Goal: Task Accomplishment & Management: Manage account settings

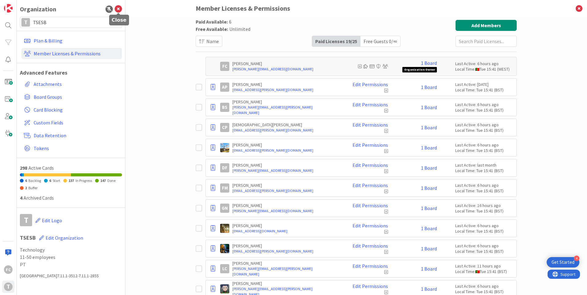
click at [119, 7] on icon at bounding box center [118, 9] width 7 height 7
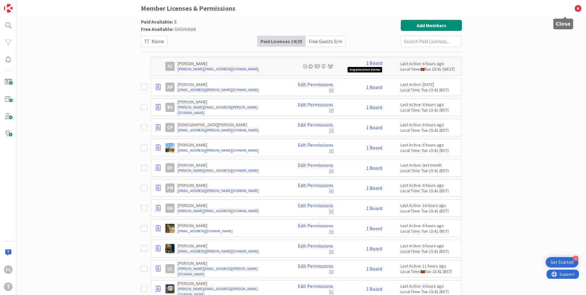
click at [566, 6] on div "Member Licenses & Permissions" at bounding box center [301, 8] width 569 height 17
click at [583, 8] on icon at bounding box center [579, 8] width 16 height 17
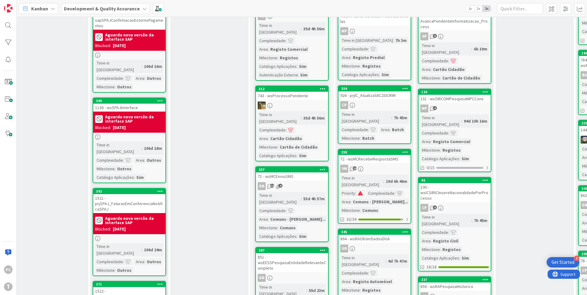
scroll to position [156, 0]
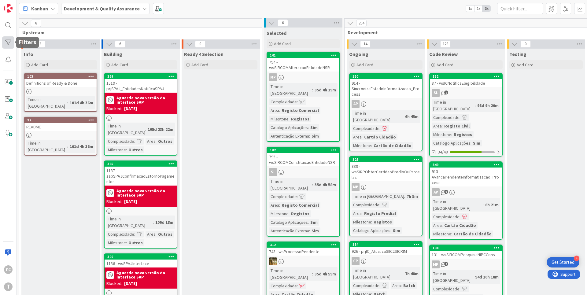
click at [8, 40] on div at bounding box center [8, 42] width 12 height 12
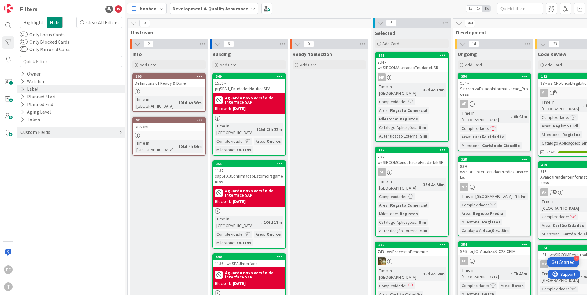
click at [35, 87] on div "Label" at bounding box center [29, 89] width 19 height 8
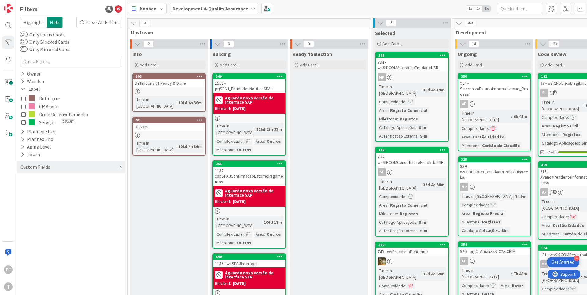
click at [51, 114] on span "Done Desenvolvimento" at bounding box center [63, 114] width 49 height 8
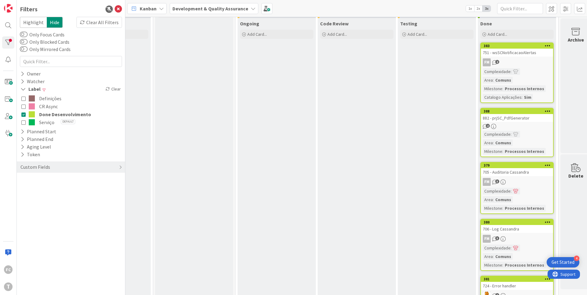
scroll to position [31, 218]
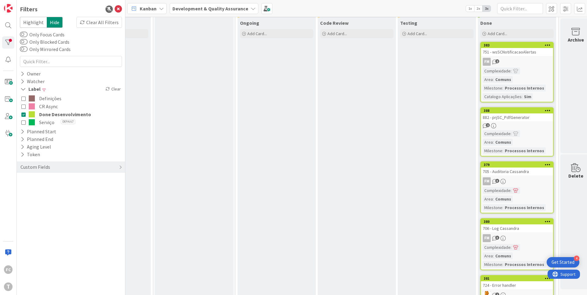
click at [23, 114] on icon at bounding box center [23, 114] width 4 height 4
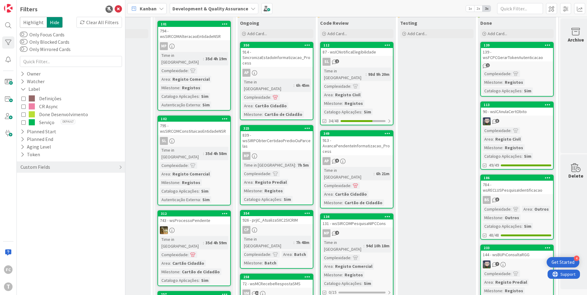
click at [23, 106] on icon at bounding box center [23, 106] width 4 height 4
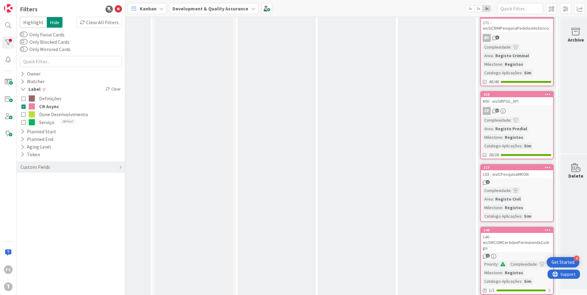
scroll to position [0, 218]
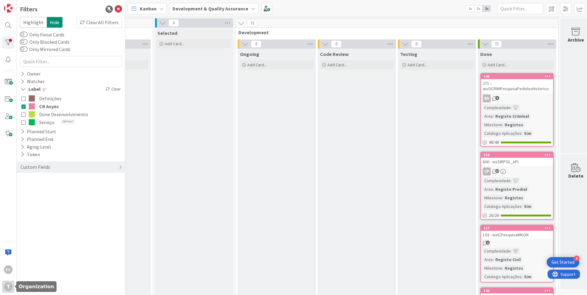
click at [7, 285] on div "T" at bounding box center [8, 287] width 9 height 9
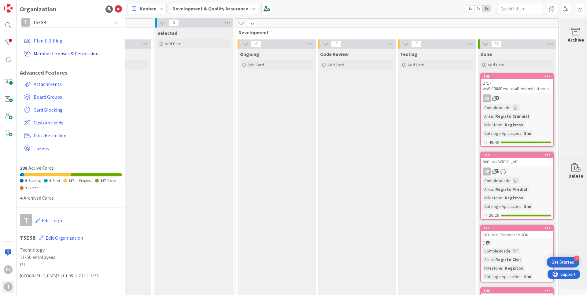
click at [58, 53] on link "Member Licenses & Permissions" at bounding box center [71, 53] width 101 height 11
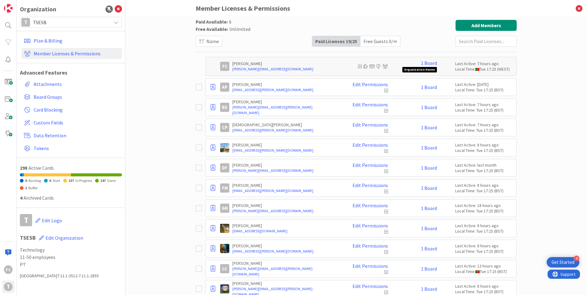
click at [198, 107] on icon at bounding box center [199, 107] width 6 height 7
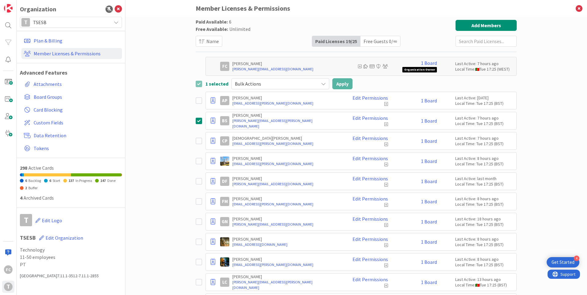
click at [321, 83] on icon at bounding box center [323, 83] width 5 height 5
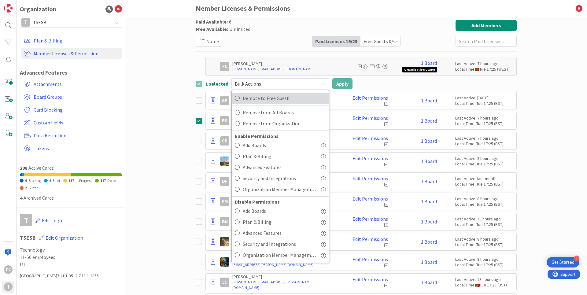
click at [253, 97] on span "Demote to Free Guest" at bounding box center [284, 98] width 83 height 9
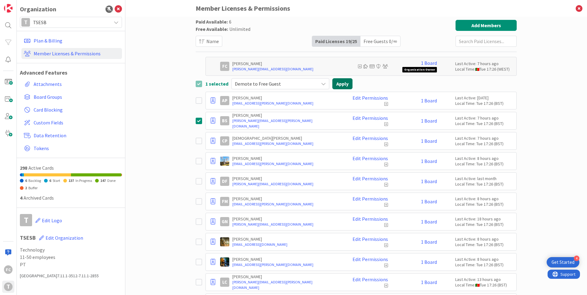
click at [336, 85] on button "Apply" at bounding box center [342, 83] width 20 height 11
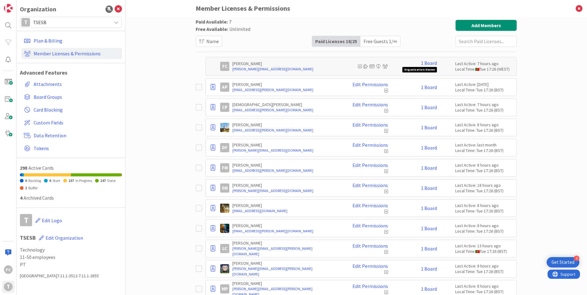
click at [384, 43] on div "Free Guests 1 / ∞" at bounding box center [380, 41] width 40 height 10
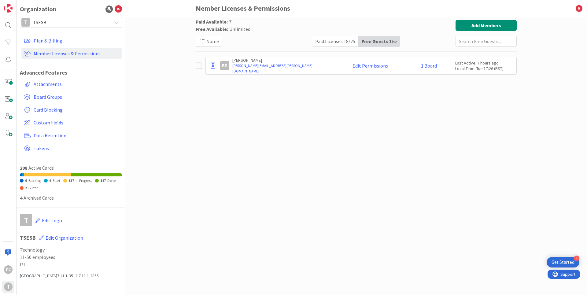
click at [198, 67] on icon at bounding box center [199, 65] width 6 height 7
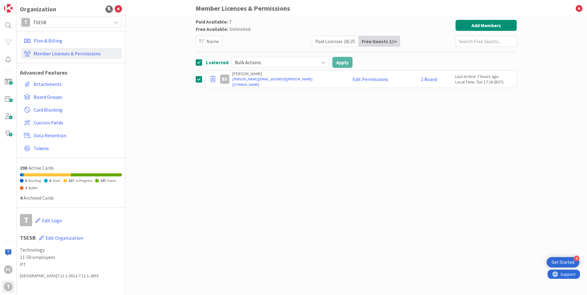
click at [297, 61] on span "Bulk Actions" at bounding box center [275, 62] width 81 height 9
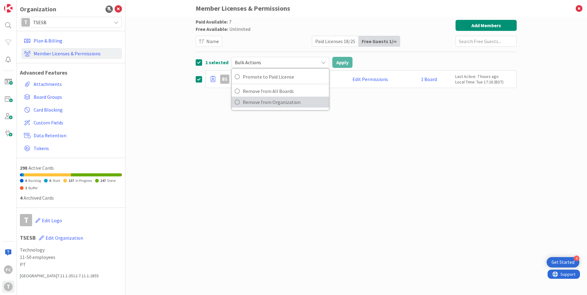
click at [281, 102] on span "Remove from Organization" at bounding box center [284, 102] width 83 height 9
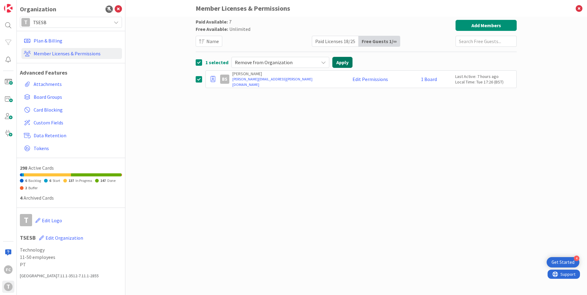
click at [344, 64] on button "Apply" at bounding box center [342, 62] width 20 height 11
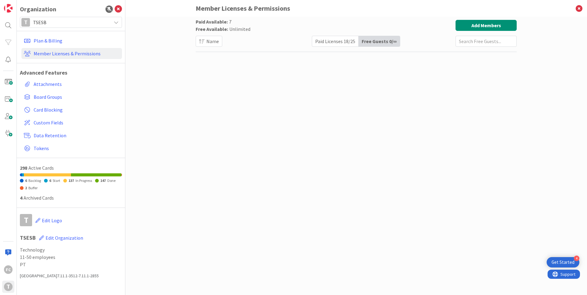
click at [332, 42] on div "Paid Licenses 18 / 25" at bounding box center [335, 41] width 46 height 10
